Goal: Contribute content

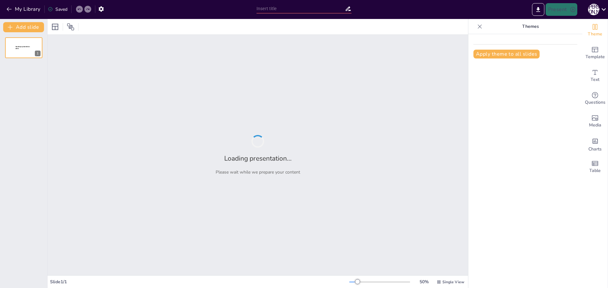
type input "Футбол і море: Активний відпочинок влітку"
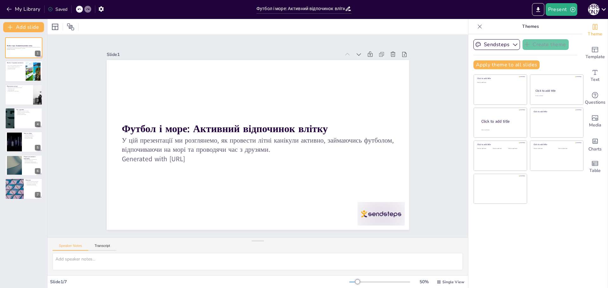
click at [4, 71] on div "Футбол і море: Активний відпочинок влітку У цій презентації ми розглянемо, як п…" at bounding box center [23, 118] width 47 height 162
click at [9, 71] on div at bounding box center [24, 72] width 38 height 22
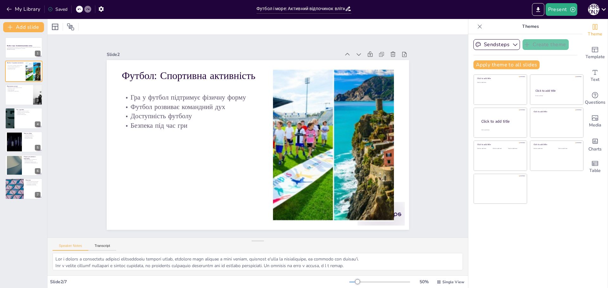
click at [44, 115] on div "Футбол і море: Активний відпочинок влітку У цій презентації ми розглянемо, як п…" at bounding box center [23, 118] width 47 height 162
click at [12, 96] on div at bounding box center [24, 95] width 38 height 22
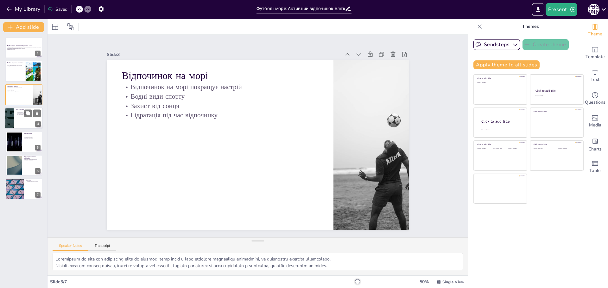
click at [17, 117] on div at bounding box center [24, 119] width 38 height 22
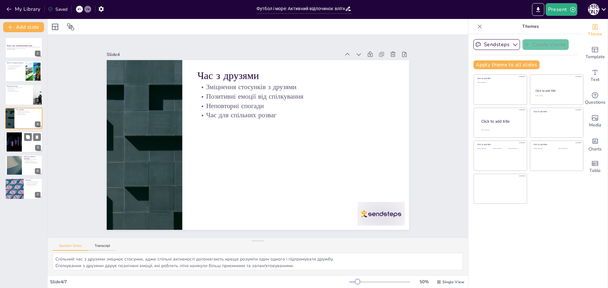
click at [22, 136] on div at bounding box center [24, 142] width 38 height 22
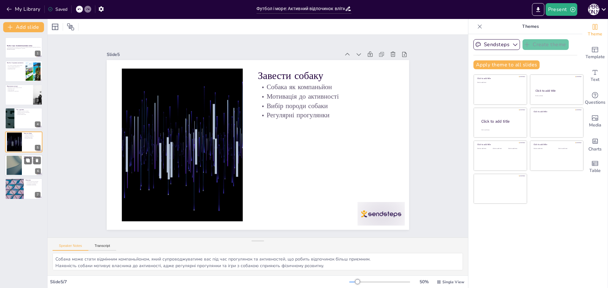
click at [12, 175] on div at bounding box center [14, 165] width 34 height 19
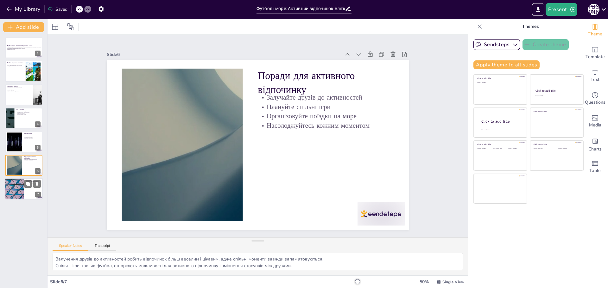
click at [16, 195] on div at bounding box center [14, 190] width 38 height 22
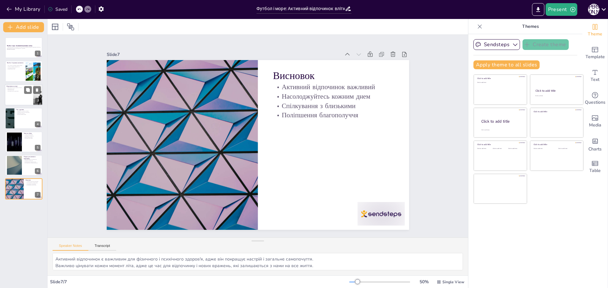
click at [10, 97] on div at bounding box center [24, 95] width 38 height 22
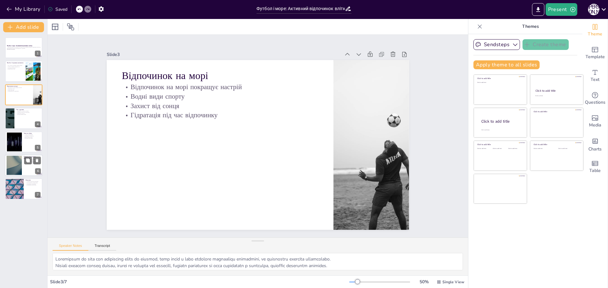
click at [14, 160] on div at bounding box center [14, 165] width 34 height 19
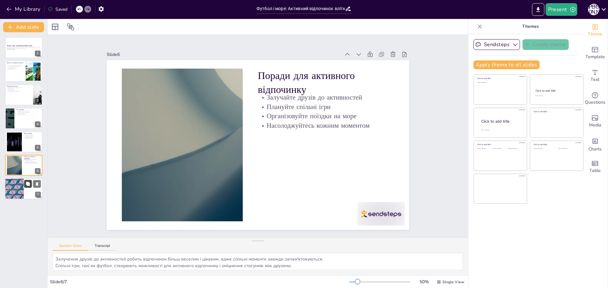
click at [24, 181] on button at bounding box center [28, 184] width 8 height 8
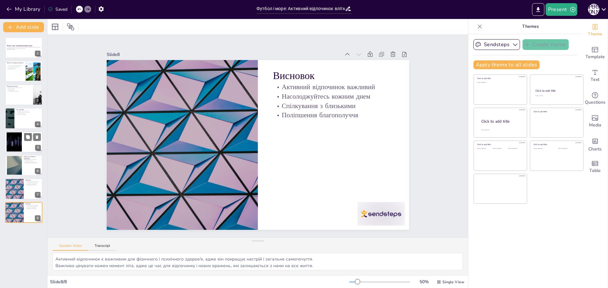
click at [22, 137] on div at bounding box center [24, 142] width 38 height 22
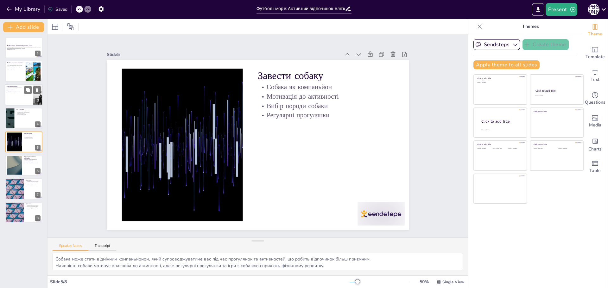
click at [10, 99] on div at bounding box center [24, 95] width 38 height 22
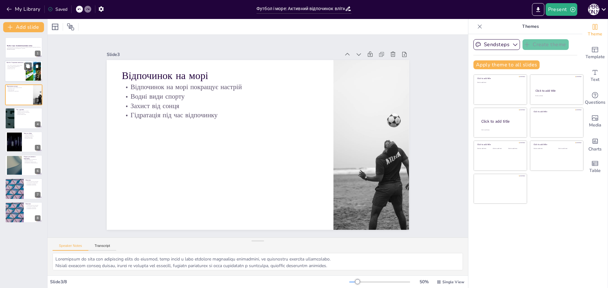
click at [14, 77] on div at bounding box center [24, 72] width 38 height 22
type textarea "Lor i dolors a consectetu adipisci elitseddoeiu tempori utlab, etdolore magn al…"
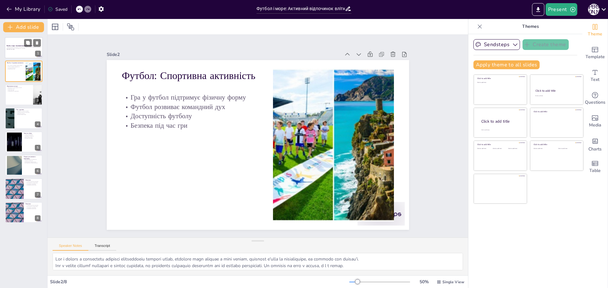
click at [22, 46] on strong "Футбол і море: Активний відпочинок влітку" at bounding box center [20, 46] width 26 height 2
